Goal: Use online tool/utility: Use online tool/utility

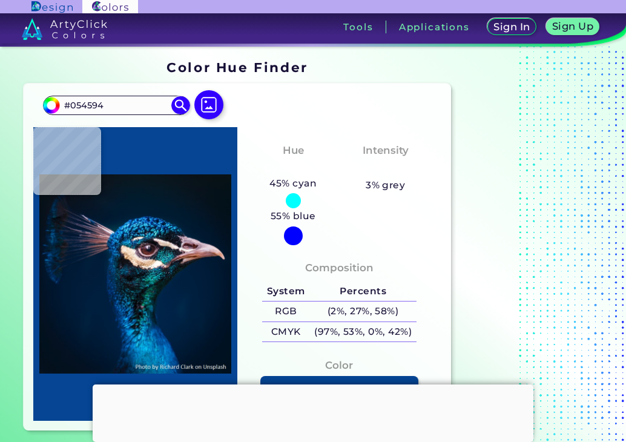
type input "#0e5faa"
type input "#0E5FAA"
type input "#001f39"
type input "#001F39"
type input "#001e36"
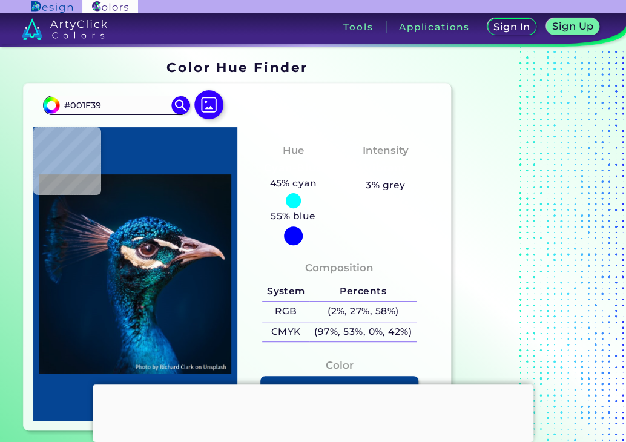
type input "#001E36"
type input "#001d33"
type input "#001D33"
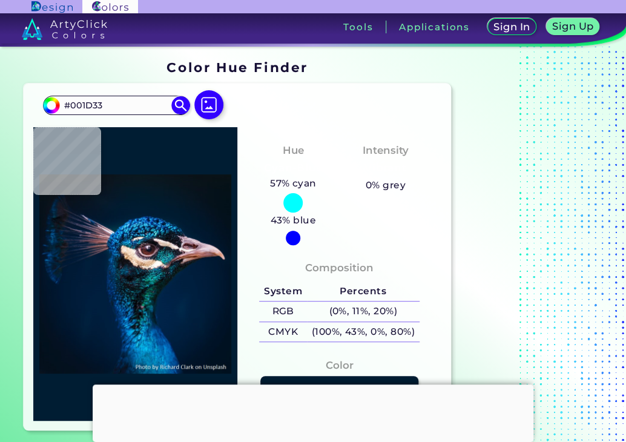
type input "#011d34"
type input "#011D34"
type input "#001c34"
type input "#001C34"
type input "#001c32"
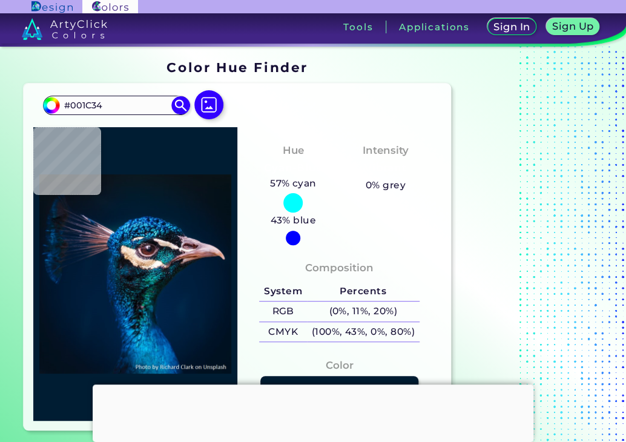
type input "#001C32"
type input "#001c31"
type input "#001C31"
type input "#001b30"
type input "#001B30"
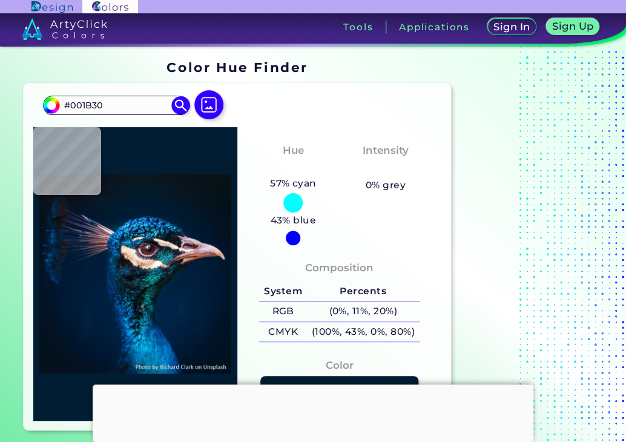
type input "#011b2c"
type input "#011B2C"
type input "#041a28"
type input "#041A28"
type input "#0a1820"
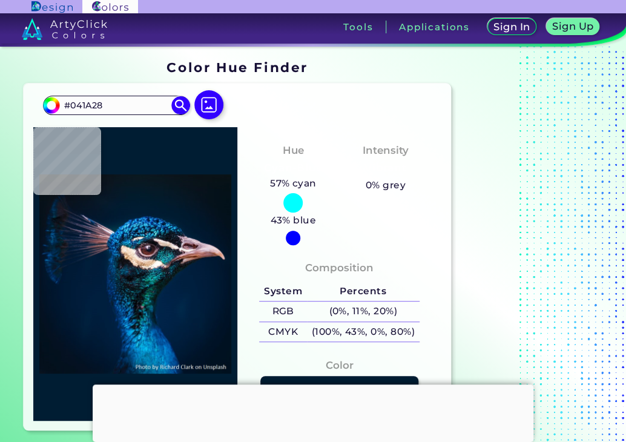
type input "#0A1820"
type input "#000000"
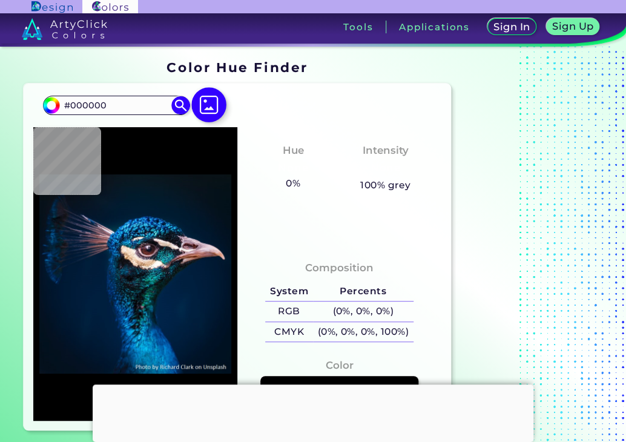
click at [206, 112] on img at bounding box center [208, 104] width 35 height 35
click at [0, 0] on input "file" at bounding box center [0, 0] width 0 height 0
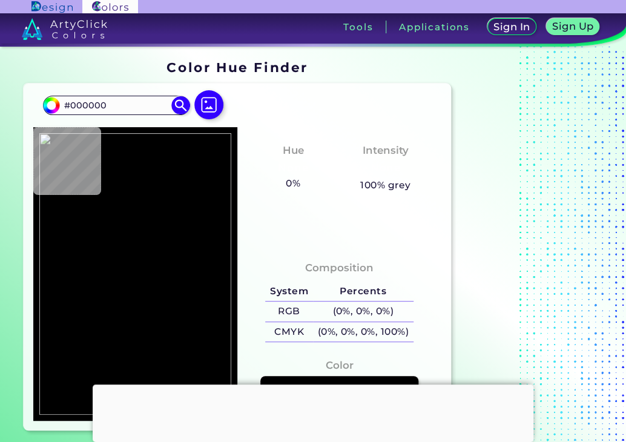
type input "#a87454"
type input "#A87454"
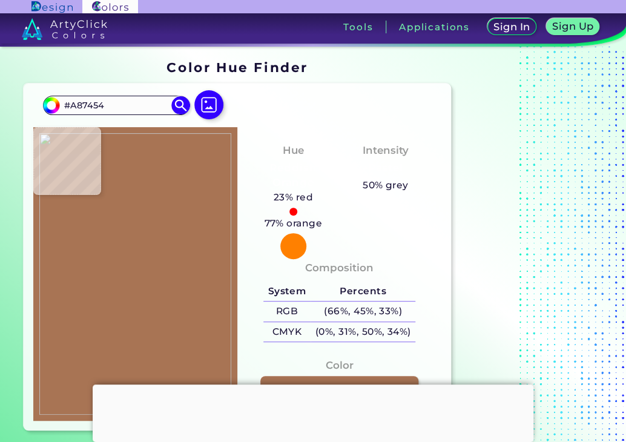
click at [110, 197] on div at bounding box center [135, 274] width 204 height 294
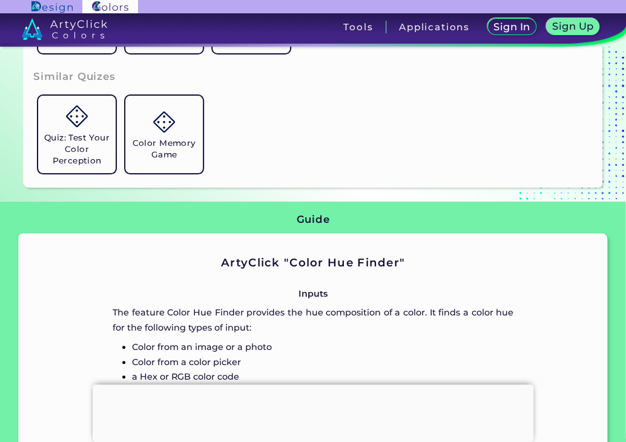
scroll to position [605, 0]
